Goal: Transaction & Acquisition: Subscribe to service/newsletter

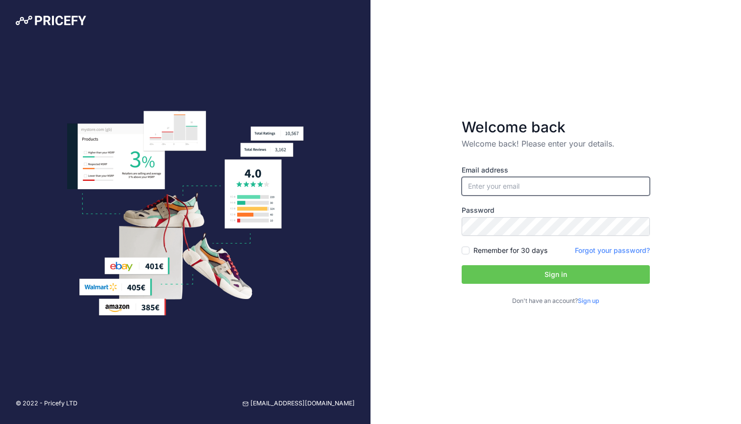
type input "[EMAIL_ADDRESS][DOMAIN_NAME]"
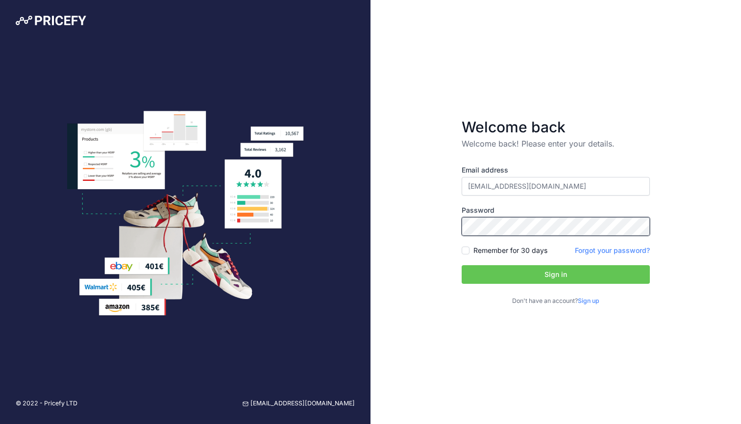
click at [556, 275] on button "Sign in" at bounding box center [556, 274] width 188 height 19
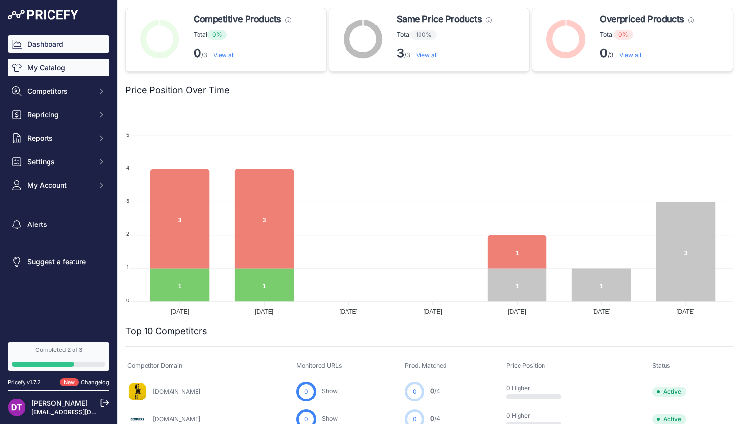
click at [41, 63] on link "My Catalog" at bounding box center [58, 68] width 101 height 18
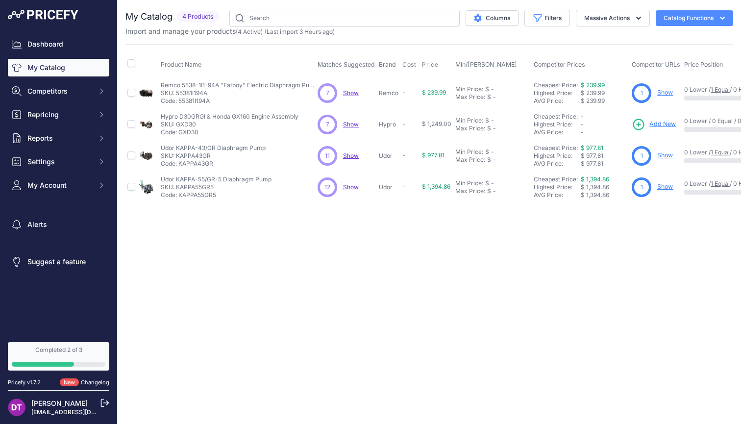
click at [352, 122] on span "Show" at bounding box center [351, 124] width 16 height 7
click at [54, 190] on button "My Account" at bounding box center [58, 185] width 101 height 18
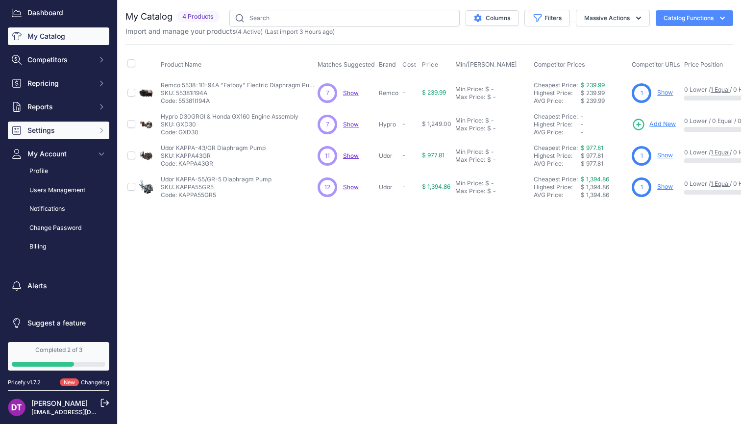
click at [58, 130] on span "Settings" at bounding box center [59, 130] width 64 height 10
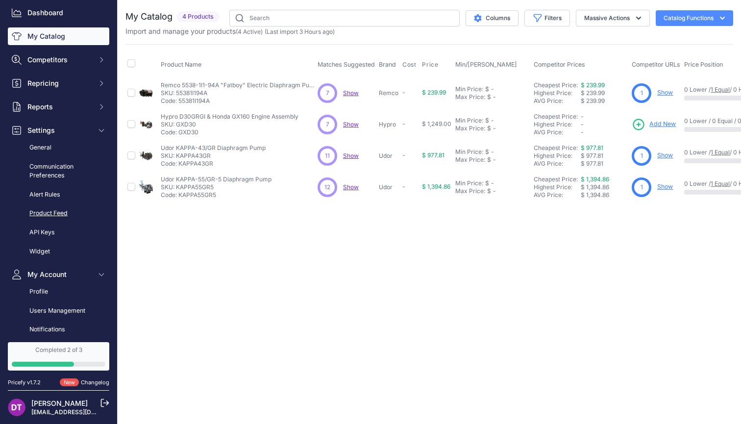
click at [60, 217] on link "Product Feed" at bounding box center [58, 213] width 101 height 17
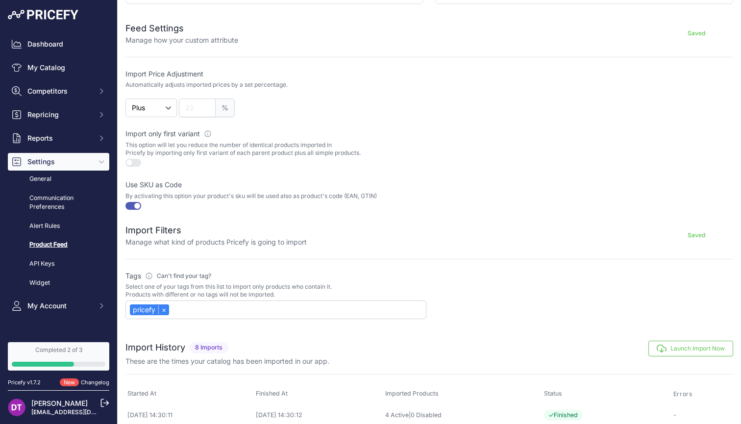
scroll to position [232, 0]
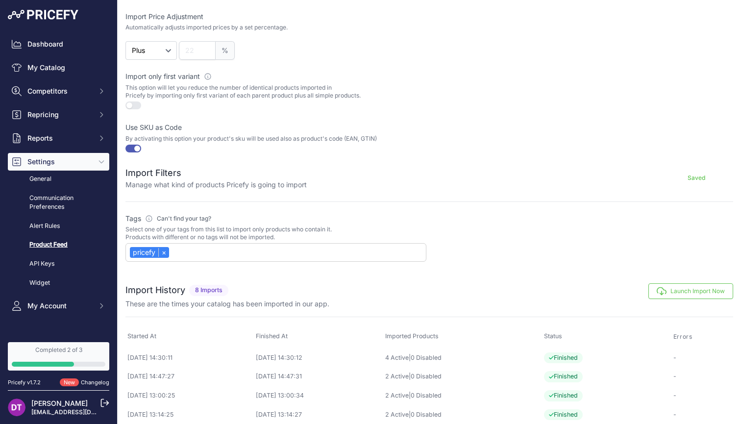
click at [691, 299] on button "Launch Import Now" at bounding box center [691, 291] width 85 height 16
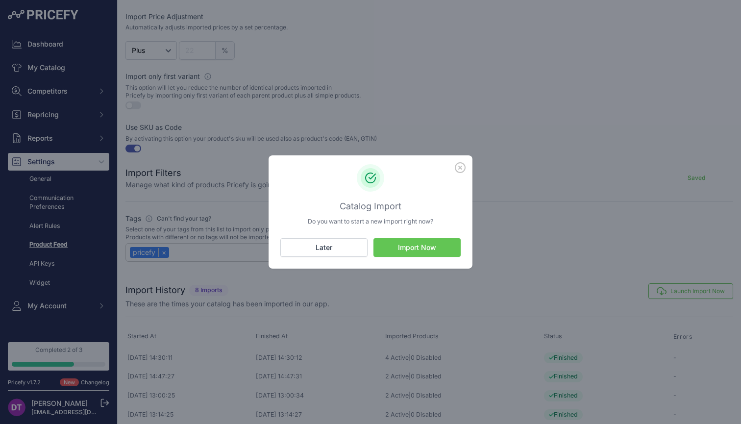
click at [424, 248] on button "Import Now" at bounding box center [417, 247] width 87 height 19
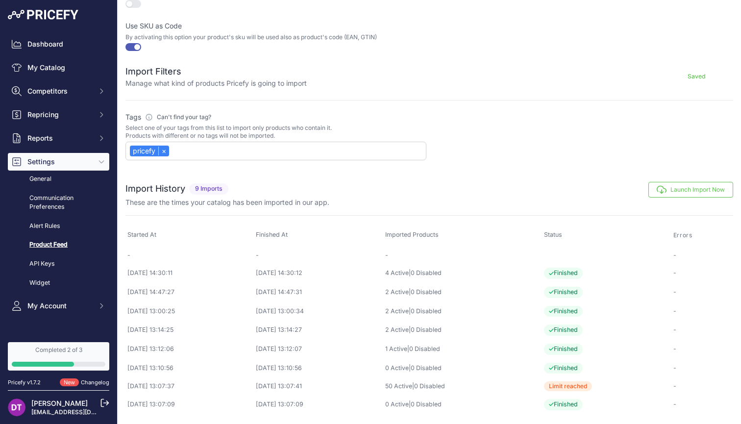
scroll to position [336, 0]
click at [63, 65] on link "My Catalog" at bounding box center [58, 68] width 101 height 18
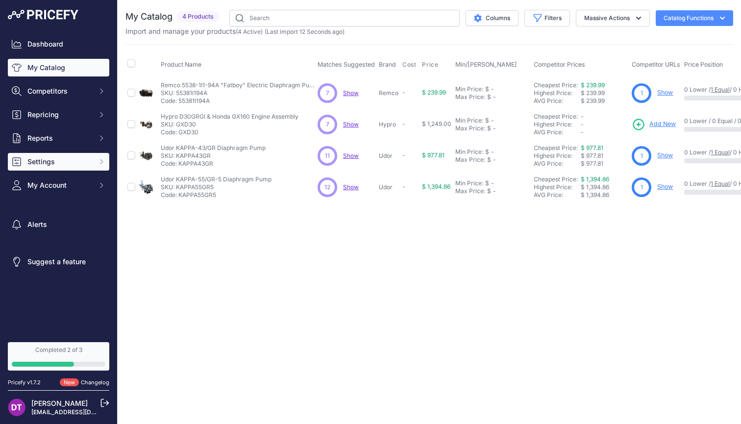
click at [52, 168] on button "Settings" at bounding box center [58, 162] width 101 height 18
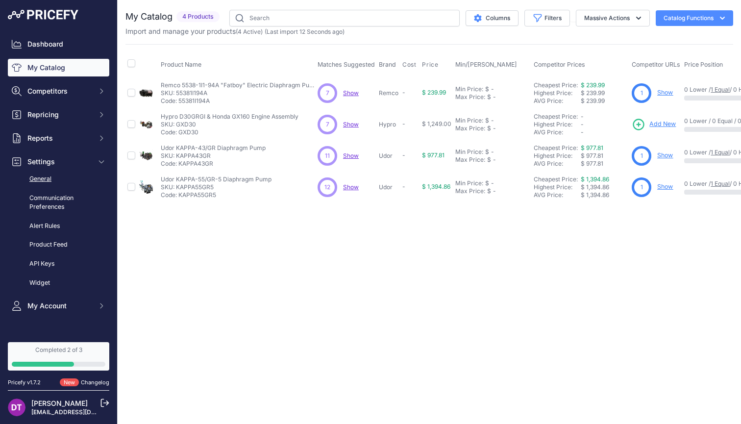
click at [47, 179] on link "General" at bounding box center [58, 179] width 101 height 17
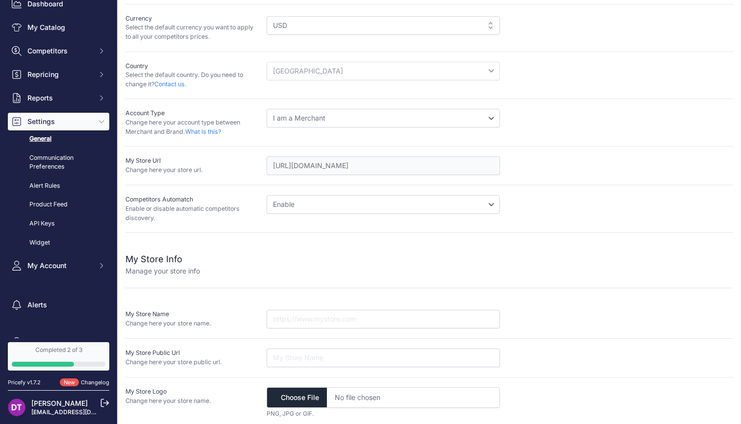
scroll to position [102, 0]
click at [287, 349] on input "url" at bounding box center [383, 358] width 233 height 19
paste input "[URL][DOMAIN_NAME]"
type input "http://sprayerdepot.com"
click at [300, 313] on input "text" at bounding box center [383, 319] width 233 height 19
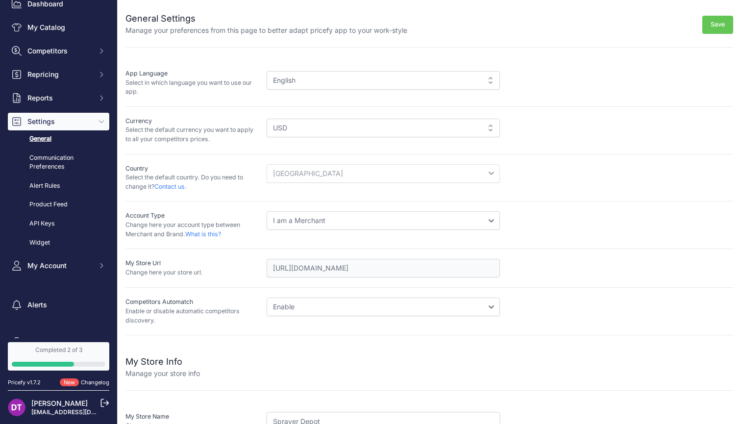
scroll to position [0, 0]
type input "Sprayer Depot"
click at [712, 28] on button "Save" at bounding box center [717, 25] width 31 height 18
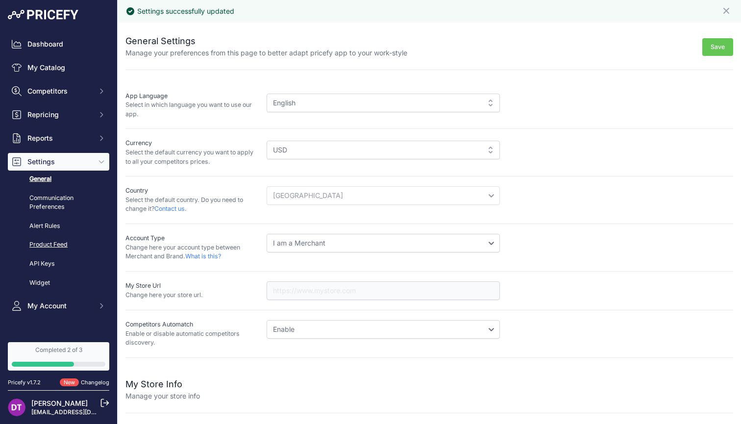
click at [49, 240] on link "Product Feed" at bounding box center [58, 244] width 101 height 17
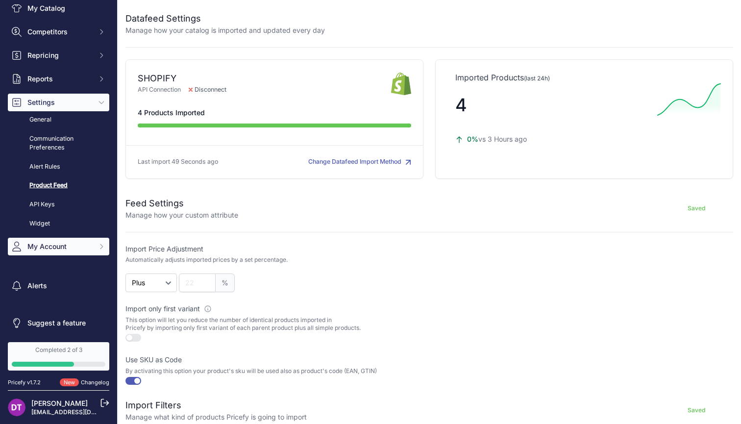
click at [54, 238] on button "My Account" at bounding box center [58, 247] width 101 height 18
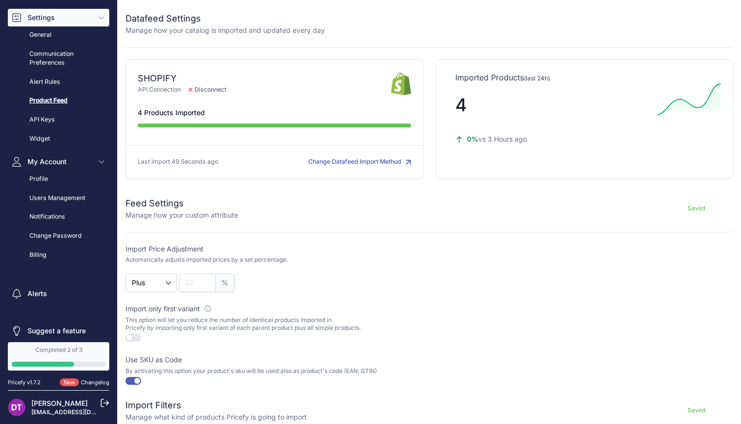
scroll to position [145, 0]
click at [43, 250] on link "Billing" at bounding box center [58, 254] width 101 height 17
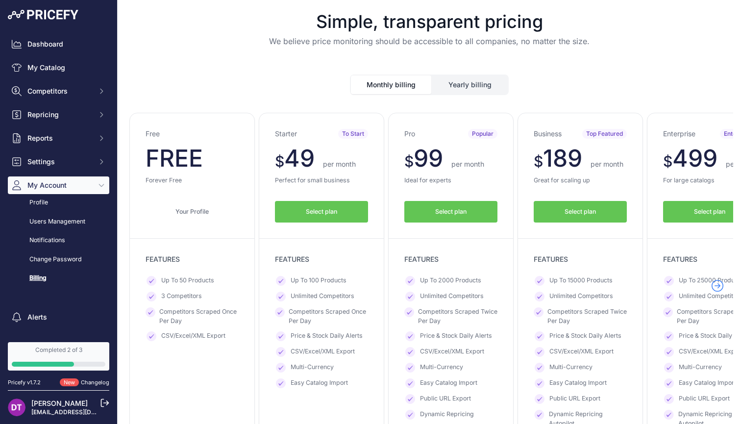
click at [328, 213] on span "Select plan" at bounding box center [321, 211] width 31 height 9
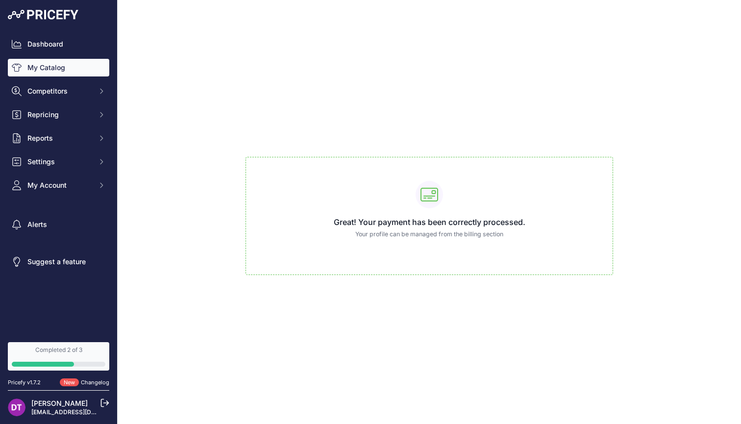
click at [46, 69] on link "My Catalog" at bounding box center [58, 68] width 101 height 18
